Goal: Task Accomplishment & Management: Manage account settings

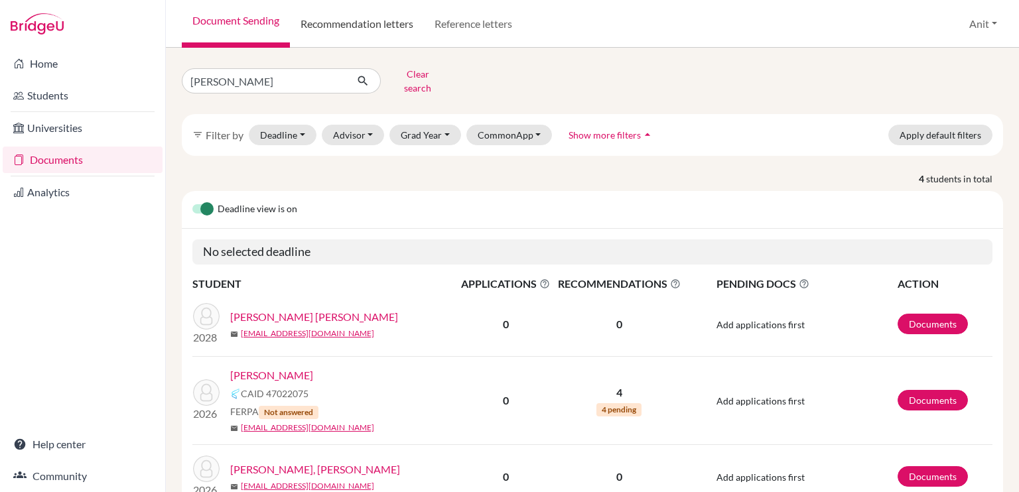
click at [371, 19] on link "Recommendation letters" at bounding box center [357, 24] width 134 height 48
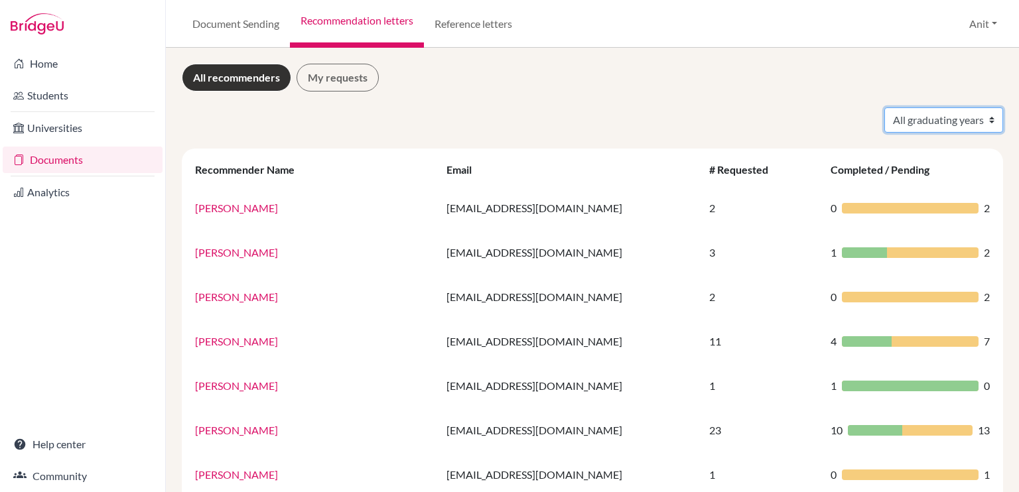
click at [951, 123] on select "All graduating years 2020 2021 2022 2023 2024 2025 2026 2027 2028" at bounding box center [943, 119] width 119 height 25
select select "2026"
click at [884, 107] on select "All graduating years 2020 2021 2022 2023 2024 2025 2026 2027 2028" at bounding box center [943, 119] width 119 height 25
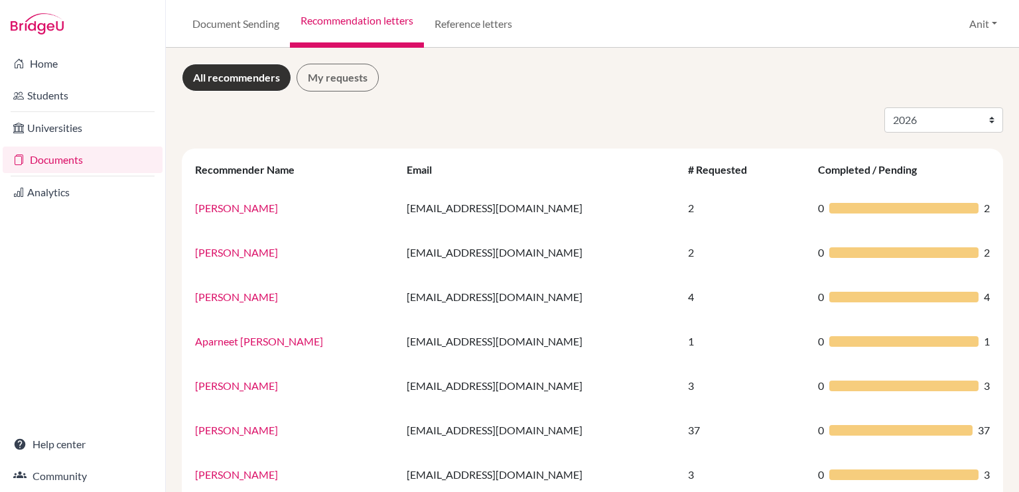
select select "2026"
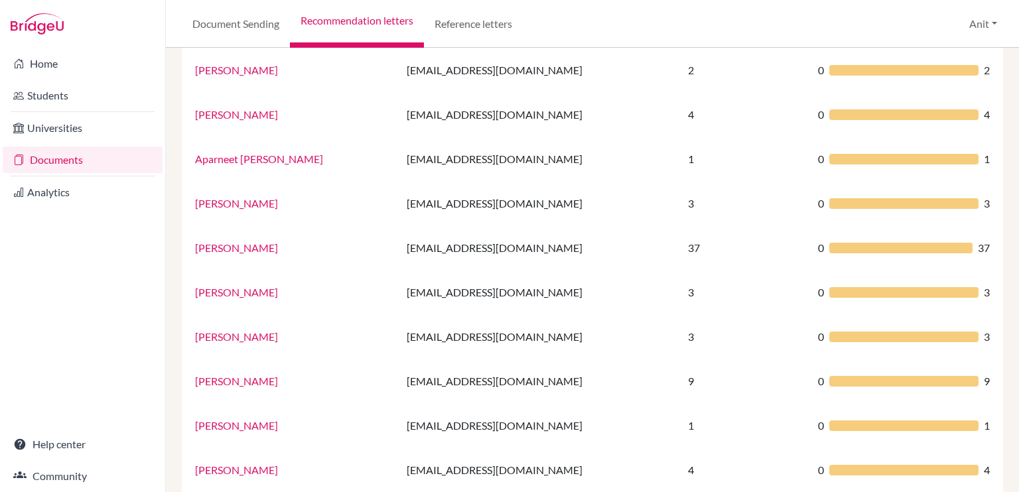
scroll to position [196, 0]
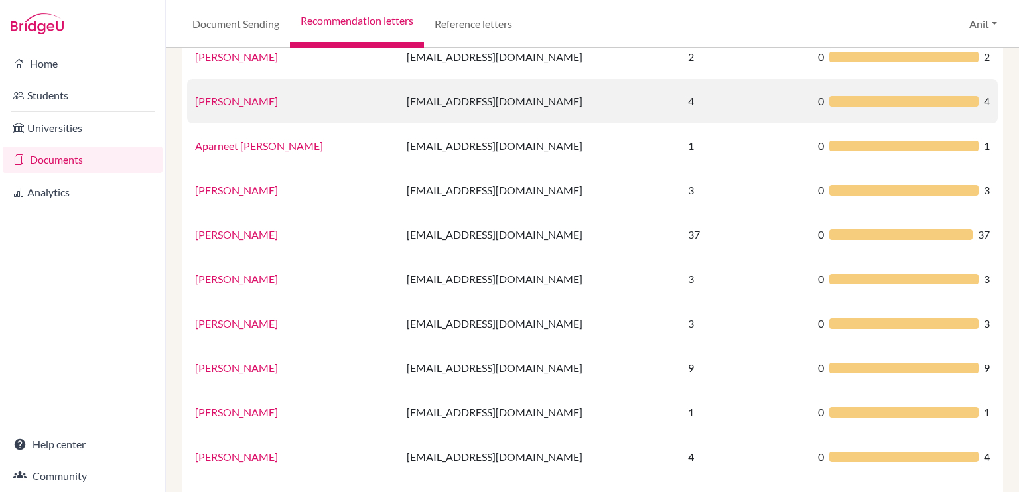
click at [247, 101] on link "[PERSON_NAME]" at bounding box center [236, 101] width 83 height 13
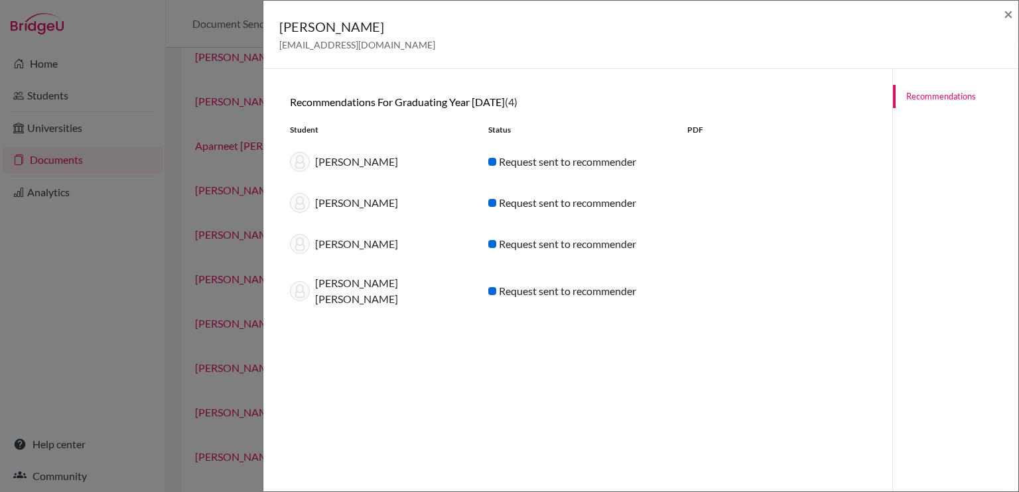
click at [139, 336] on div "[PERSON_NAME] [EMAIL_ADDRESS][DOMAIN_NAME] × Recommendations for graduating yea…" at bounding box center [509, 246] width 1019 height 492
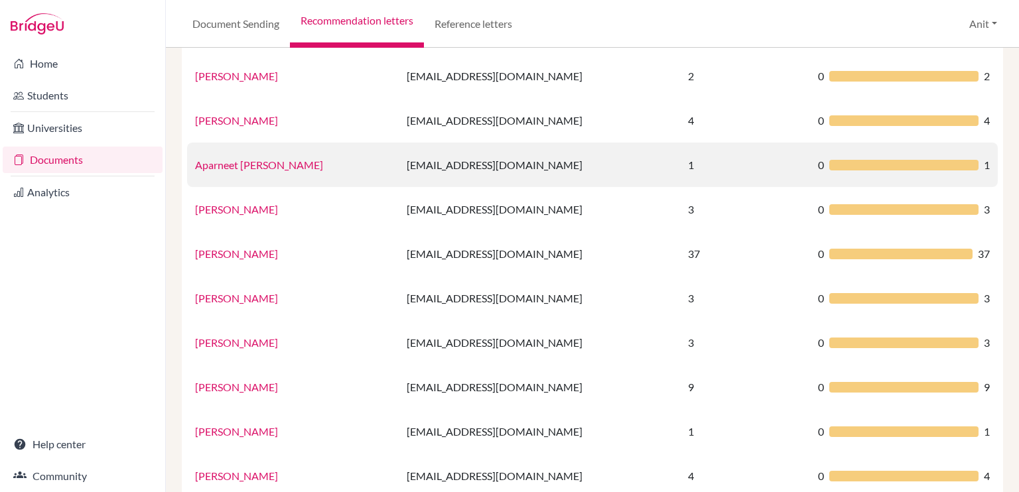
scroll to position [177, 0]
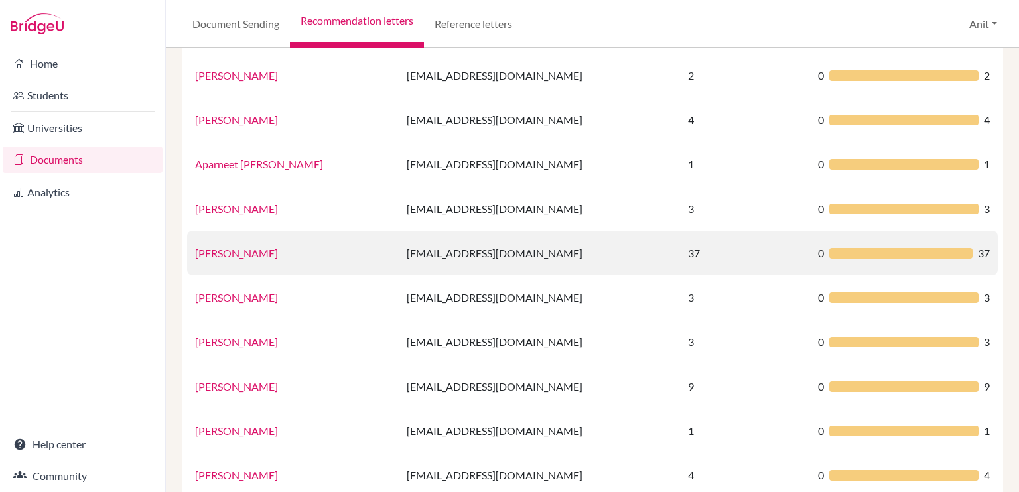
click at [271, 252] on link "[PERSON_NAME]" at bounding box center [236, 253] width 83 height 13
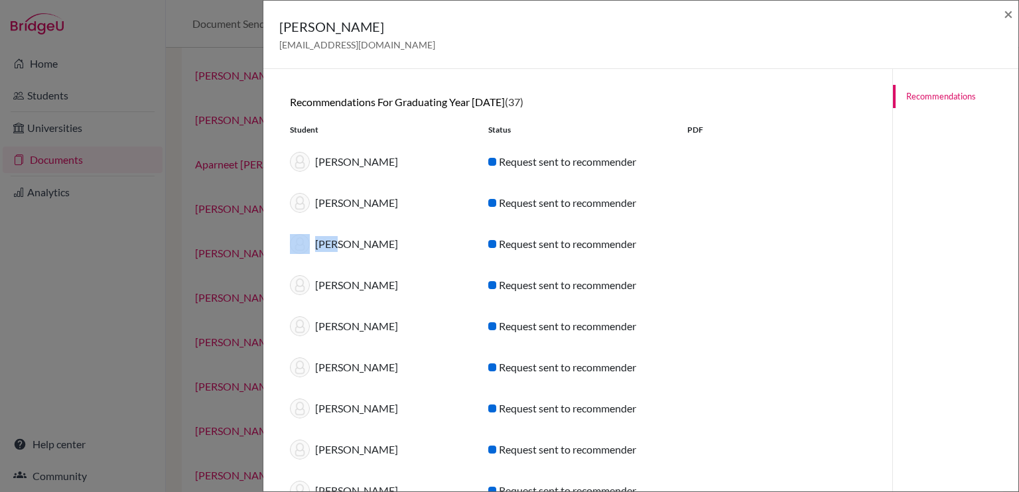
drag, startPoint x: 271, startPoint y: 252, endPoint x: 353, endPoint y: 250, distance: 82.3
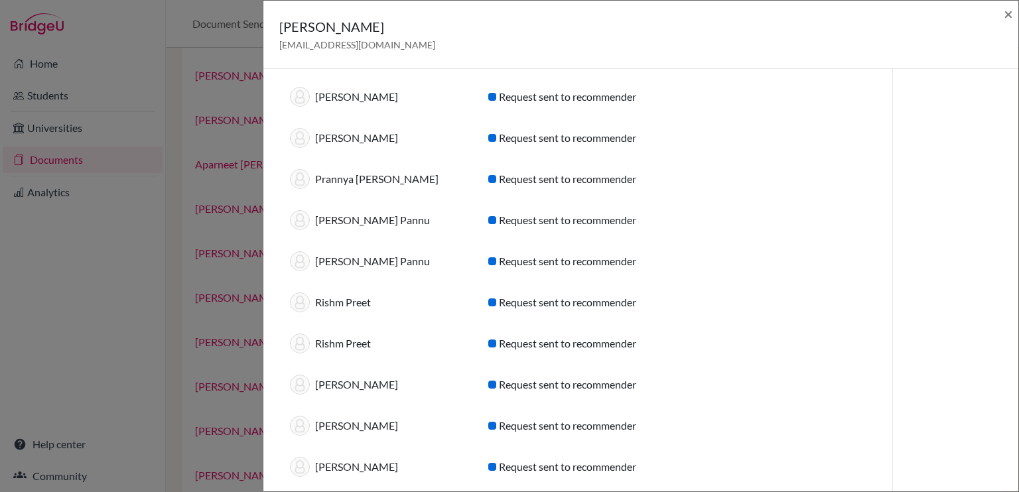
scroll to position [1214, 0]
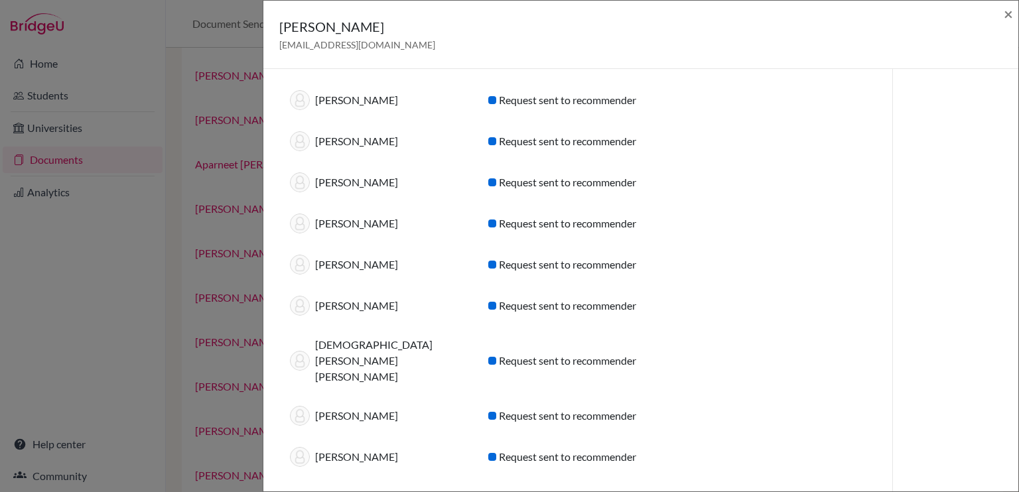
click at [759, 264] on div "[PERSON_NAME] Request sent to recommender" at bounding box center [578, 264] width 596 height 41
click at [1008, 13] on span "×" at bounding box center [1008, 13] width 9 height 19
